Goal: Information Seeking & Learning: Understand process/instructions

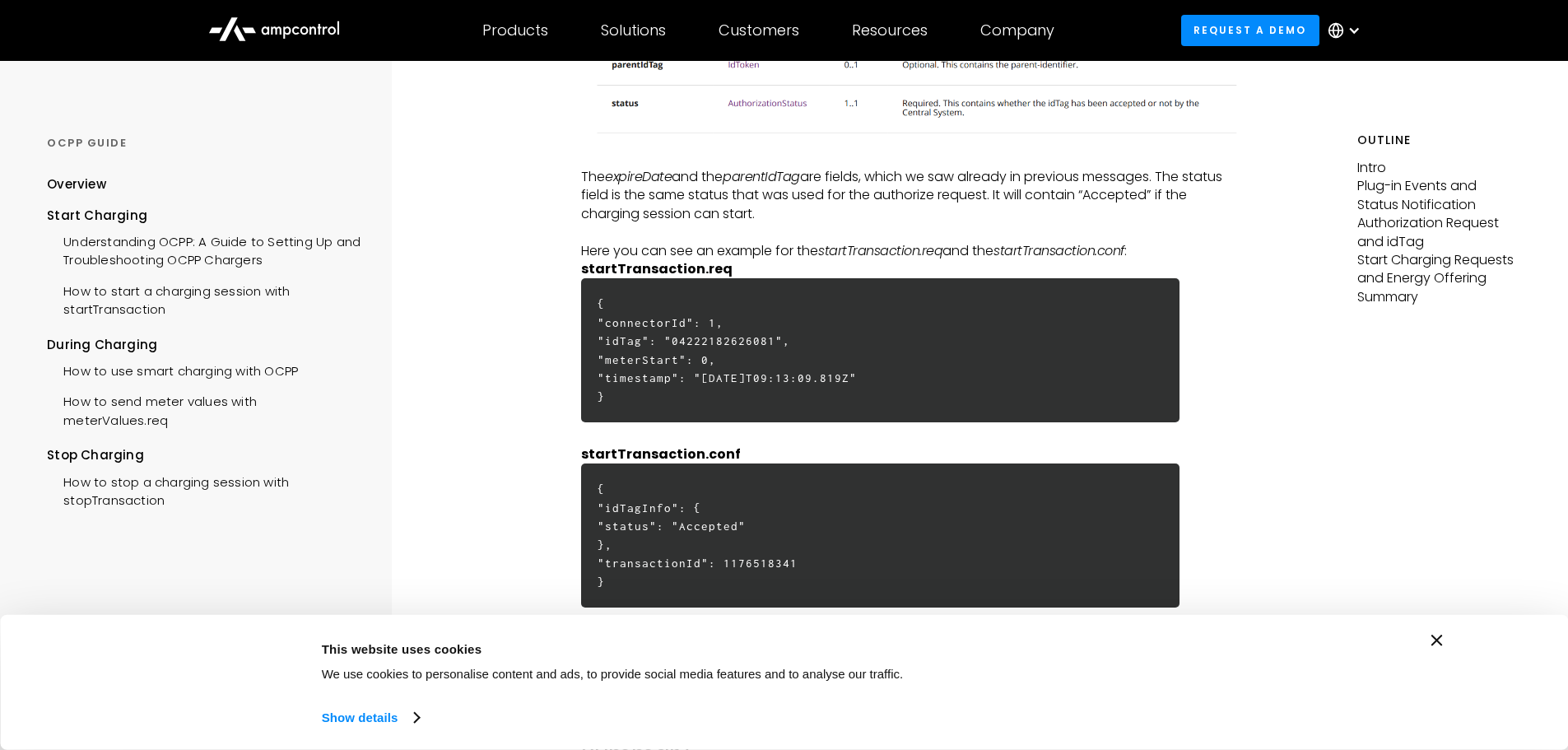
scroll to position [3788, 0]
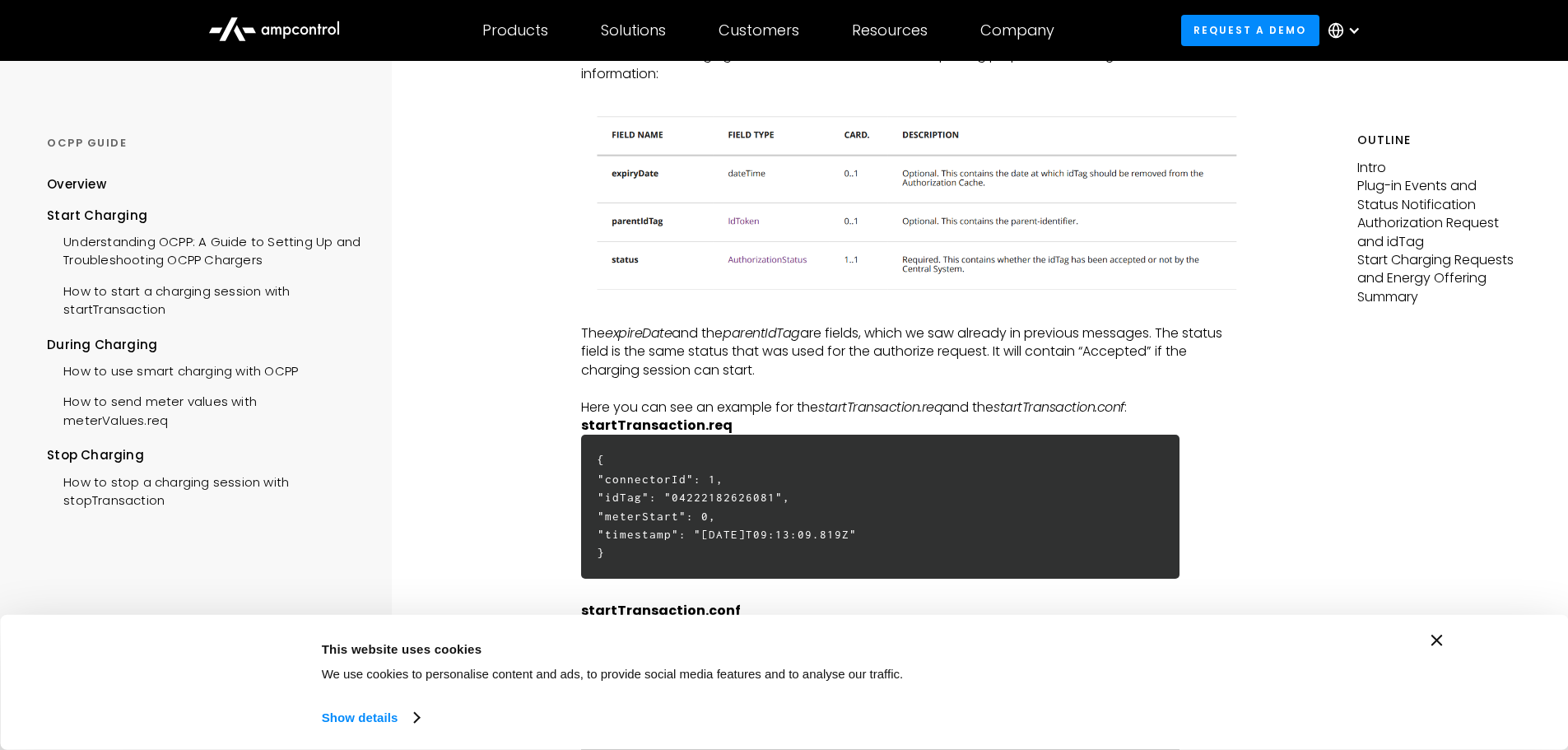
click at [756, 171] on img at bounding box center [913, 200] width 665 height 196
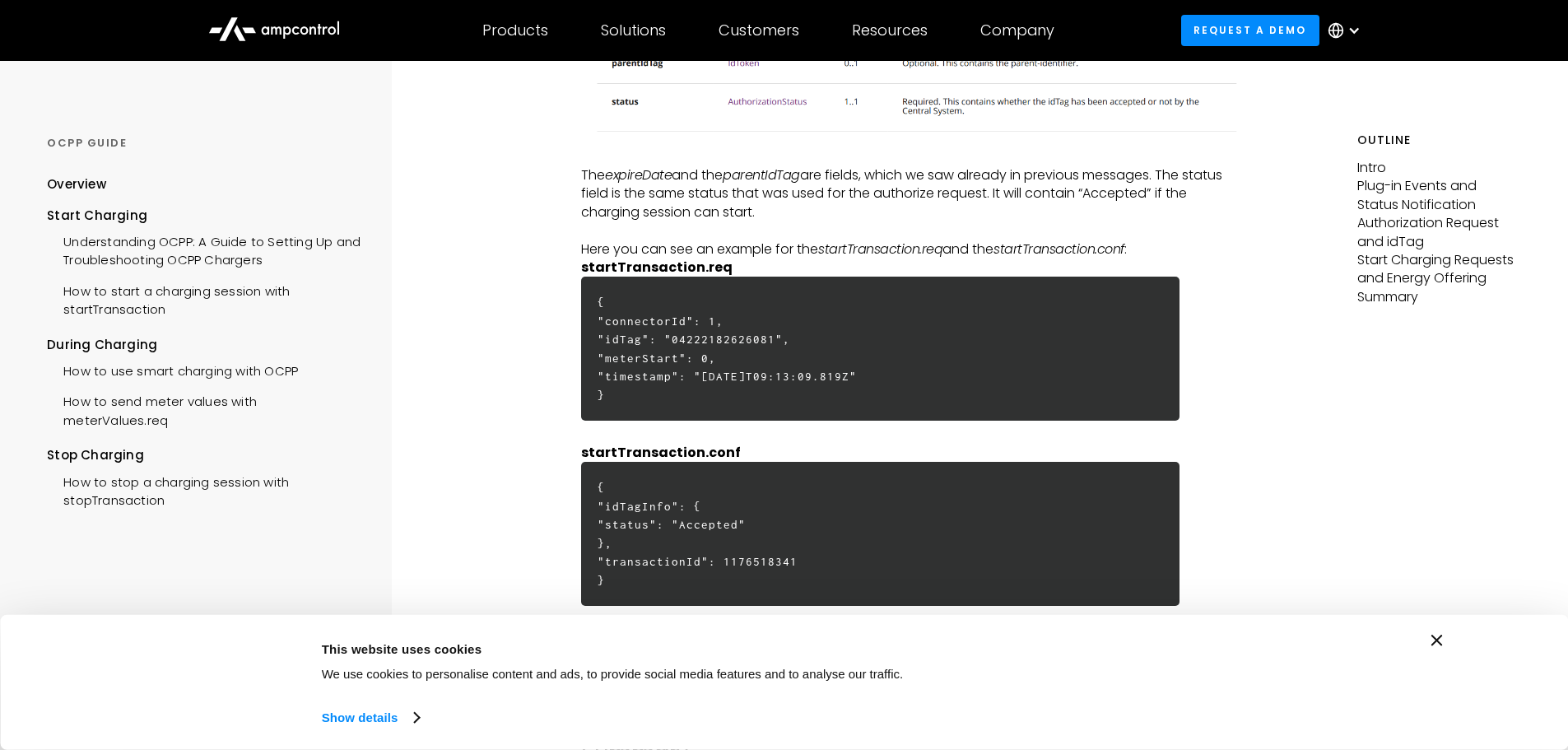
scroll to position [3952, 0]
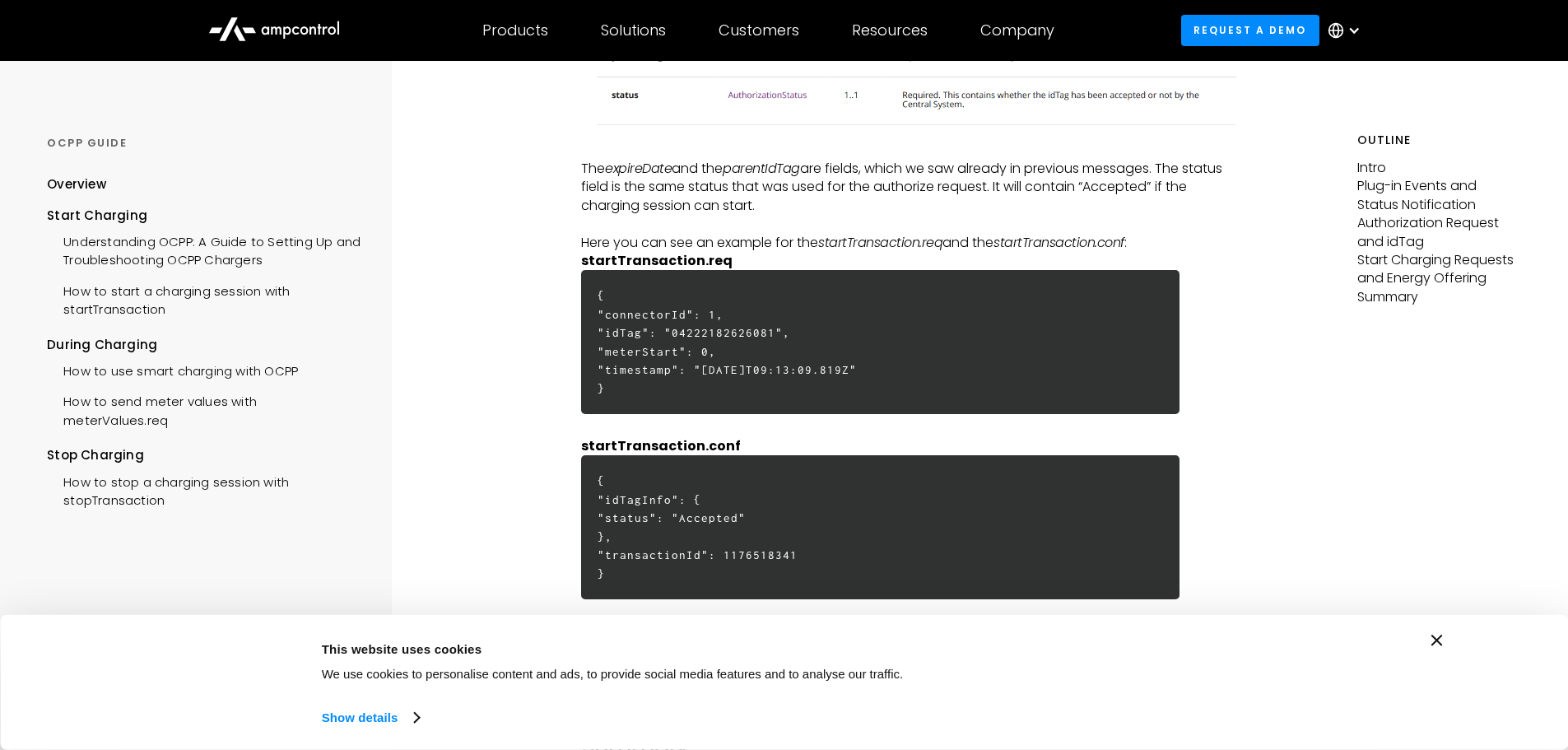
drag, startPoint x: 919, startPoint y: 361, endPoint x: 853, endPoint y: 370, distance: 66.6
click at [853, 370] on h6 "{ "connectorId": 1, "idTag": "04222182626081", "meterStart": 0, "timestamp": "[…" at bounding box center [880, 342] width 599 height 144
click at [900, 375] on h6 "{ "connectorId": 1, "idTag": "04222182626081", "meterStart": 0, "timestamp": "[…" at bounding box center [880, 342] width 599 height 144
drag, startPoint x: 900, startPoint y: 375, endPoint x: 709, endPoint y: 372, distance: 191.0
click at [709, 372] on h6 "{ "connectorId": 1, "idTag": "04222182626081", "meterStart": 0, "timestamp": "[…" at bounding box center [880, 342] width 599 height 144
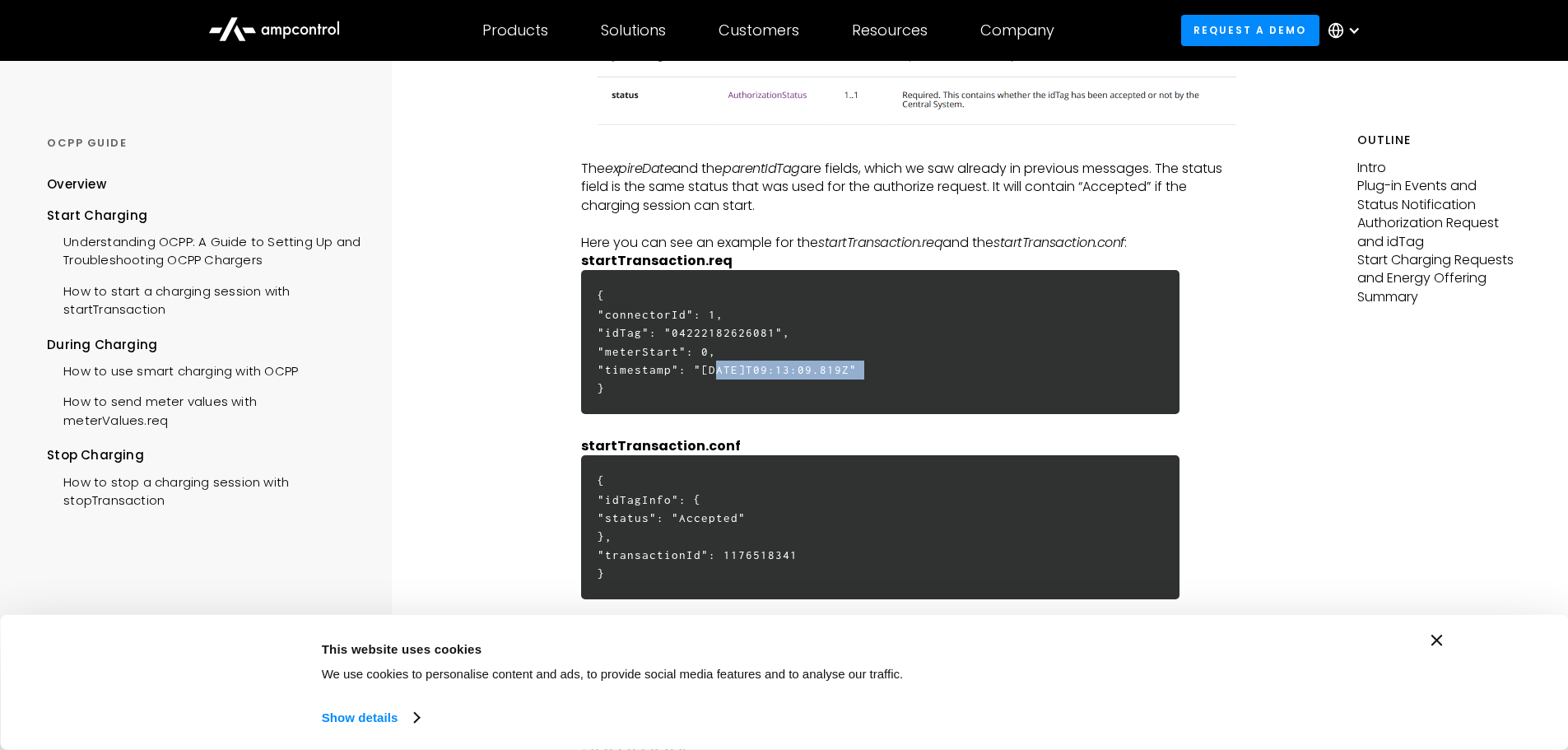
copy h6 ""[DATE]T09:13:09.819Z""
